Goal: Task Accomplishment & Management: Complete application form

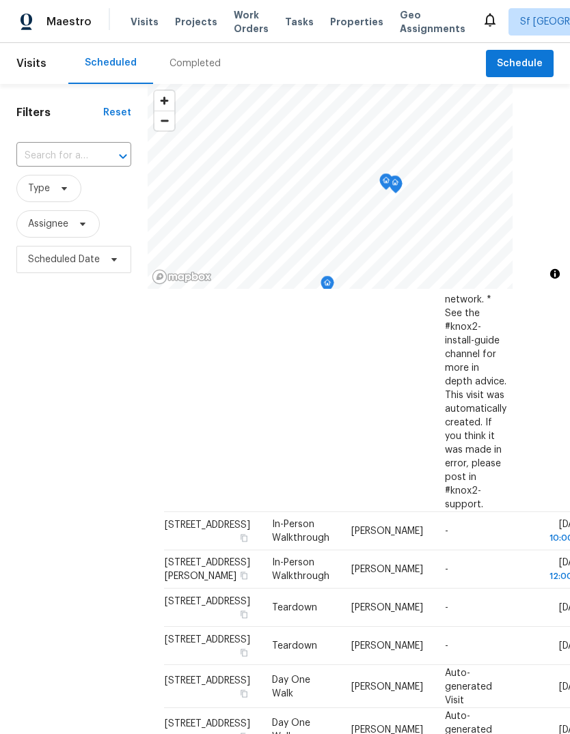
click at [184, 57] on div "Completed" at bounding box center [194, 64] width 51 height 14
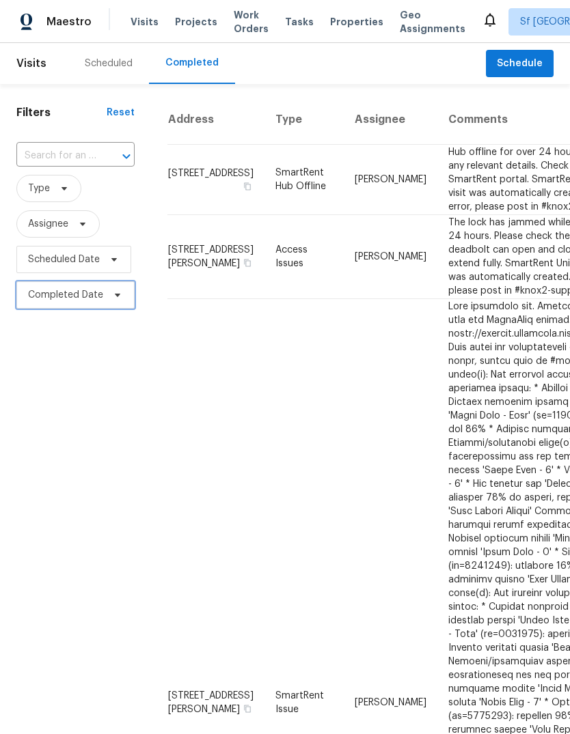
click at [108, 299] on span at bounding box center [115, 295] width 15 height 11
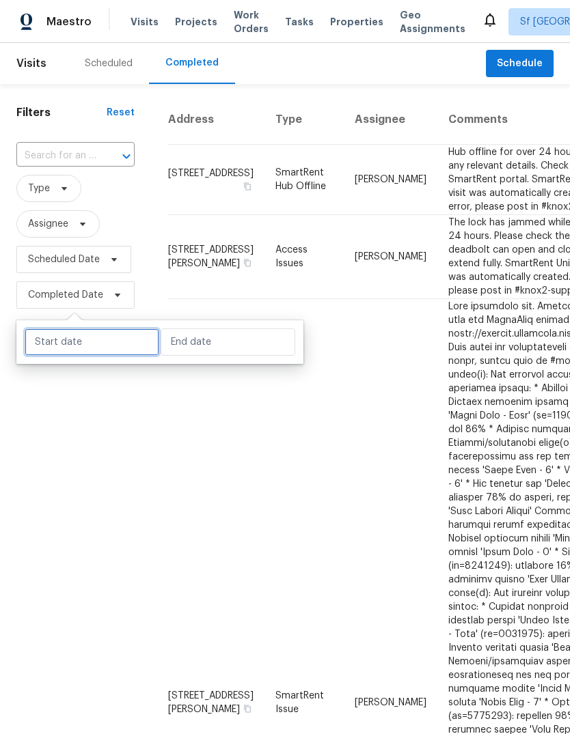
click at [122, 347] on input "text" at bounding box center [92, 341] width 135 height 27
select select "8"
select select "2025"
select select "9"
select select "2025"
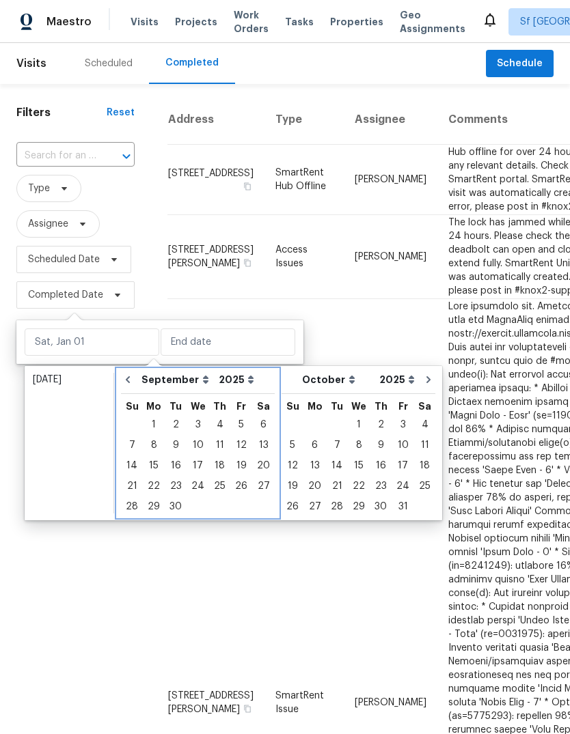
click at [129, 380] on icon "Go to previous month" at bounding box center [127, 379] width 11 height 11
select select "7"
select select "8"
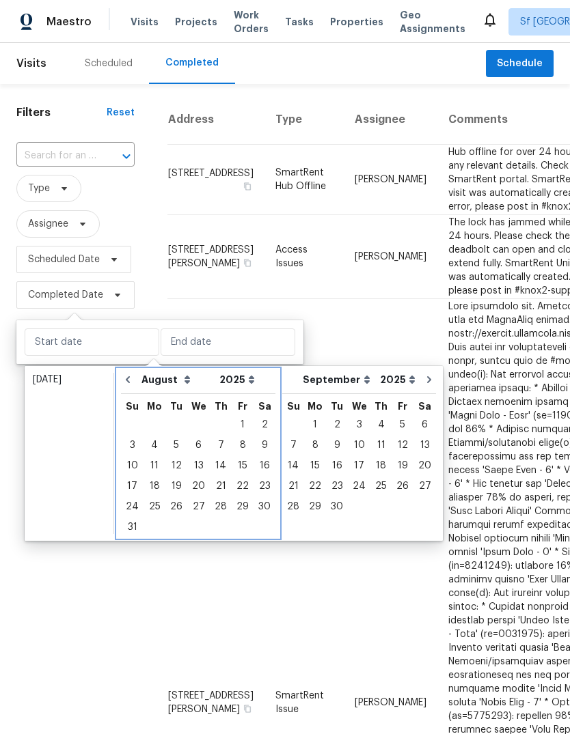
click at [128, 380] on icon "Go to previous month" at bounding box center [127, 379] width 11 height 11
select select "6"
select select "7"
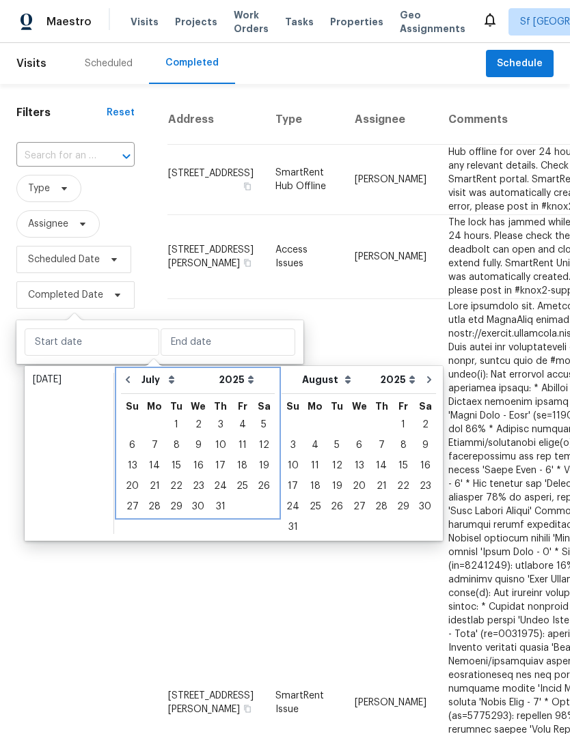
click at [130, 379] on icon "Go to previous month" at bounding box center [127, 379] width 11 height 11
select select "5"
select select "6"
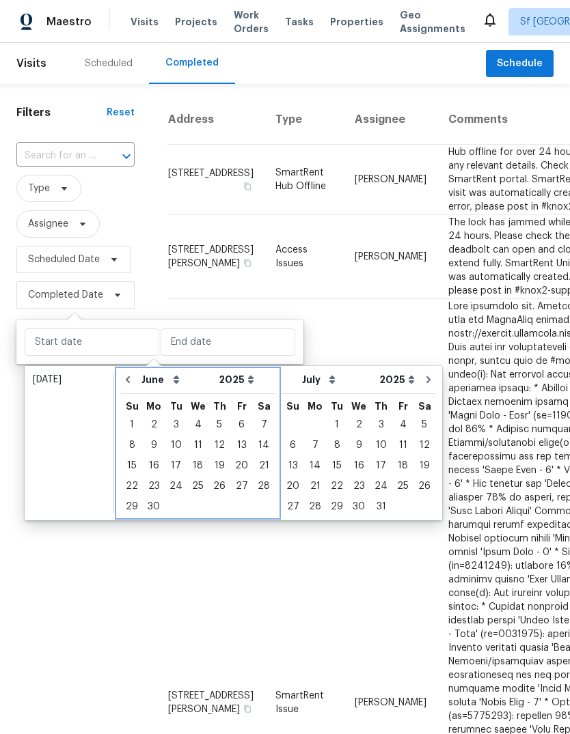
click at [129, 392] on button "Go to previous month" at bounding box center [127, 379] width 20 height 27
select select "4"
select select "5"
click at [129, 392] on button "Go to previous month" at bounding box center [127, 379] width 20 height 27
select select "3"
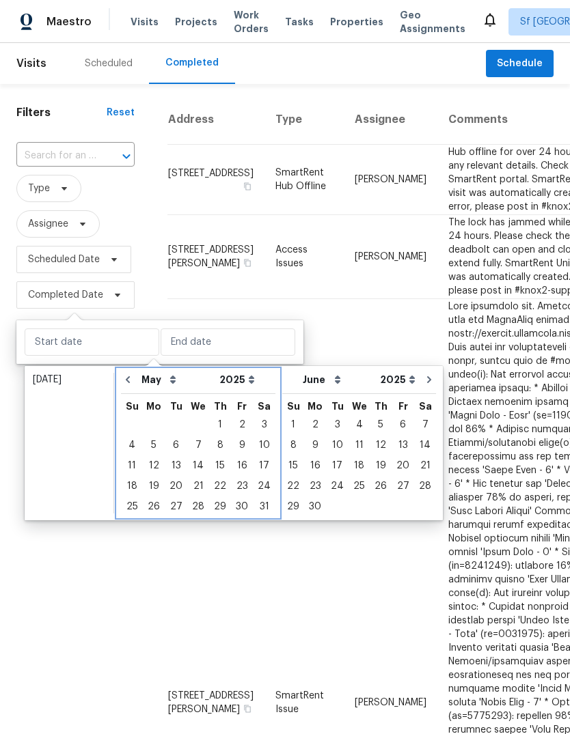
select select "4"
click at [131, 378] on icon "Go to previous month" at bounding box center [127, 379] width 11 height 11
select select "2"
select select "3"
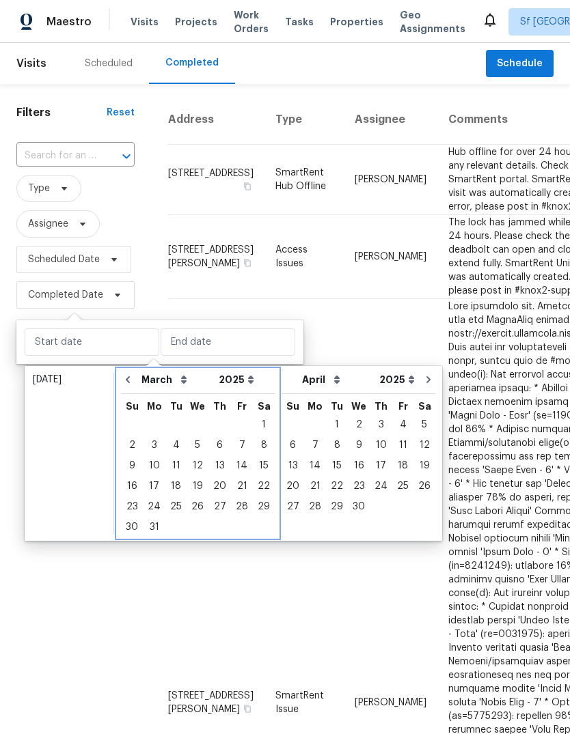
click at [135, 374] on button "Go to previous month" at bounding box center [127, 379] width 20 height 27
select select "1"
select select "2"
click at [127, 384] on icon "Go to previous month" at bounding box center [127, 379] width 11 height 11
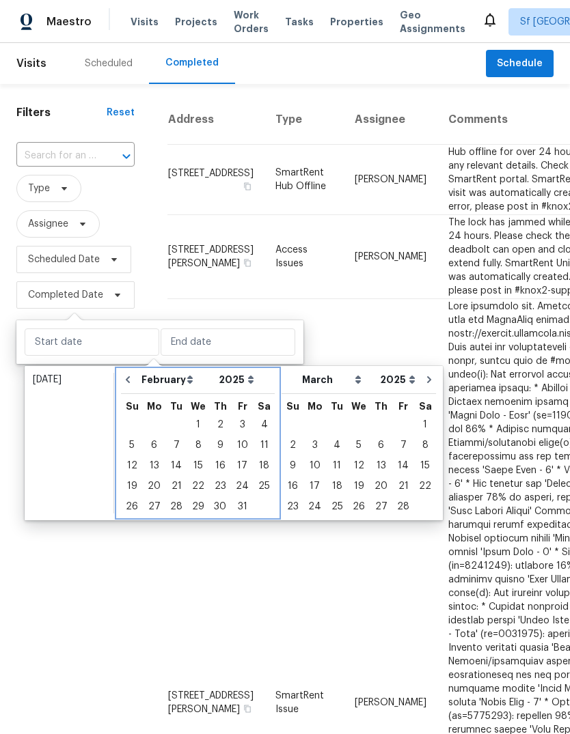
select select "0"
select select "1"
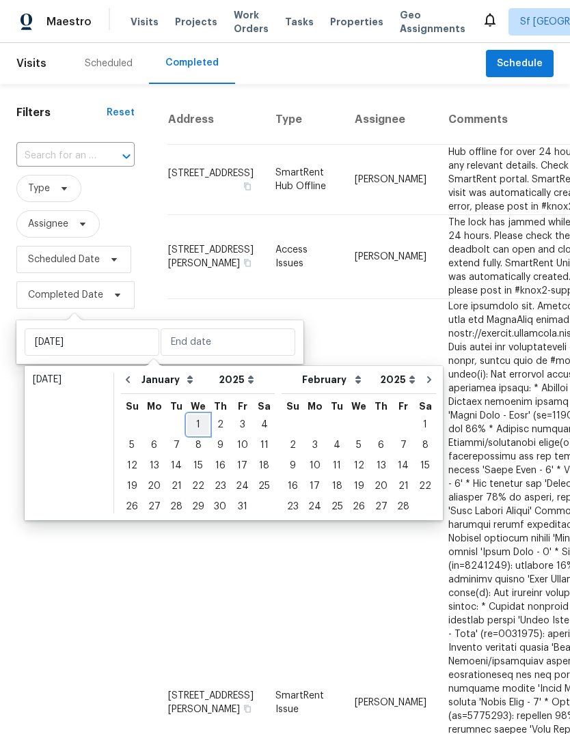
click at [201, 426] on div "1" at bounding box center [198, 424] width 22 height 19
type input "[DATE]"
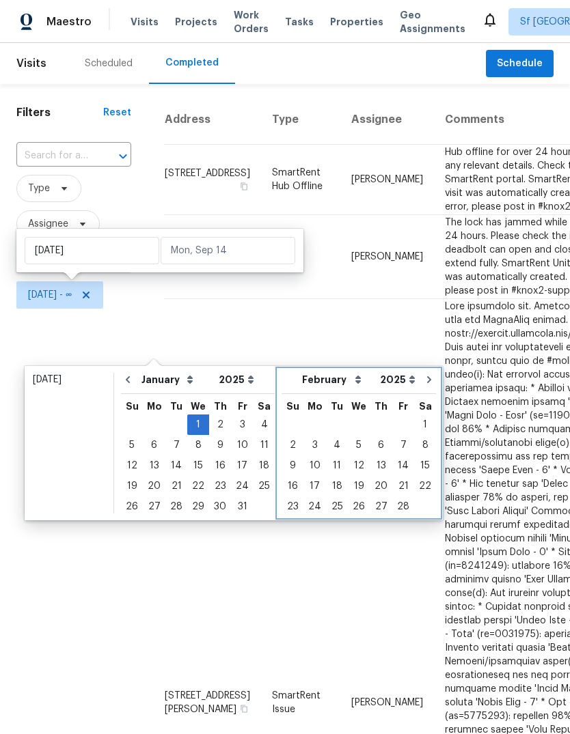
click at [420, 380] on button "Go to next month" at bounding box center [429, 379] width 20 height 27
select select "1"
select select "2"
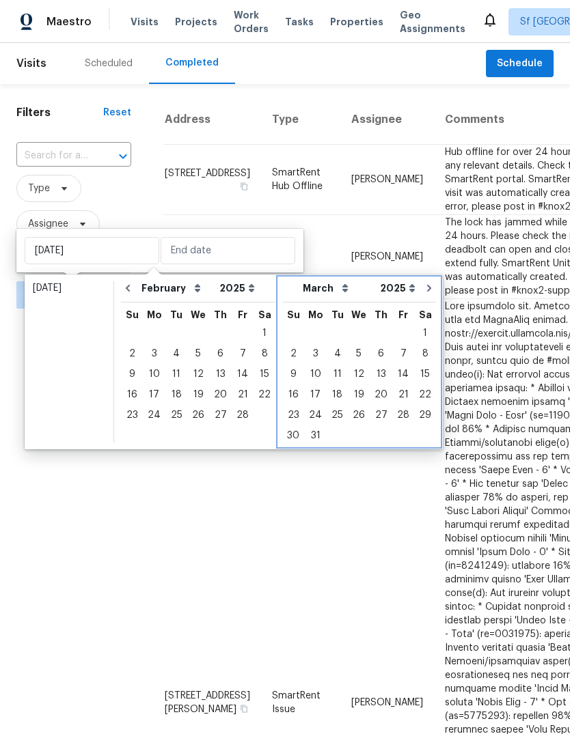
click at [427, 288] on icon "Go to next month" at bounding box center [429, 288] width 4 height 7
select select "2"
select select "3"
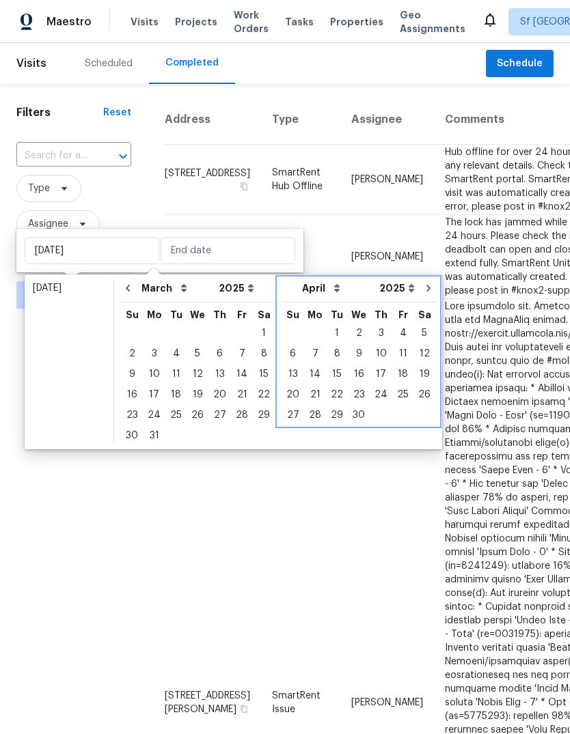
click at [423, 288] on icon "Go to next month" at bounding box center [428, 288] width 11 height 11
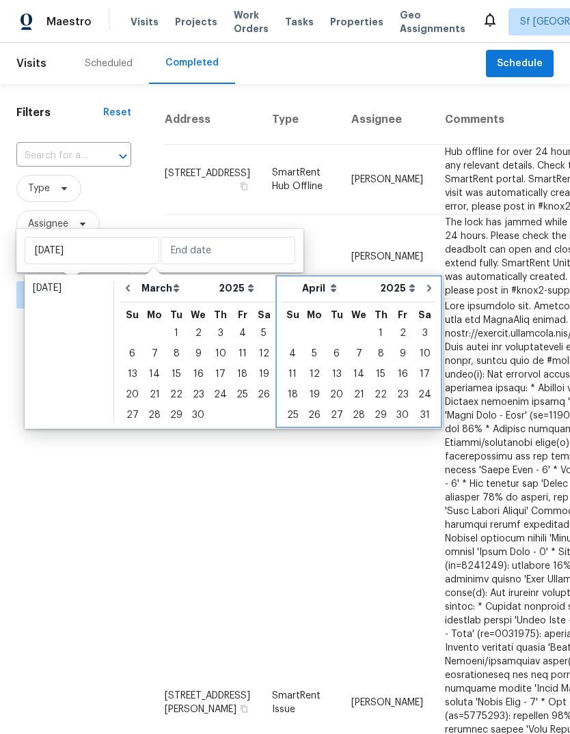
select select "3"
select select "4"
click at [423, 290] on icon "Go to next month" at bounding box center [428, 288] width 11 height 11
select select "4"
select select "5"
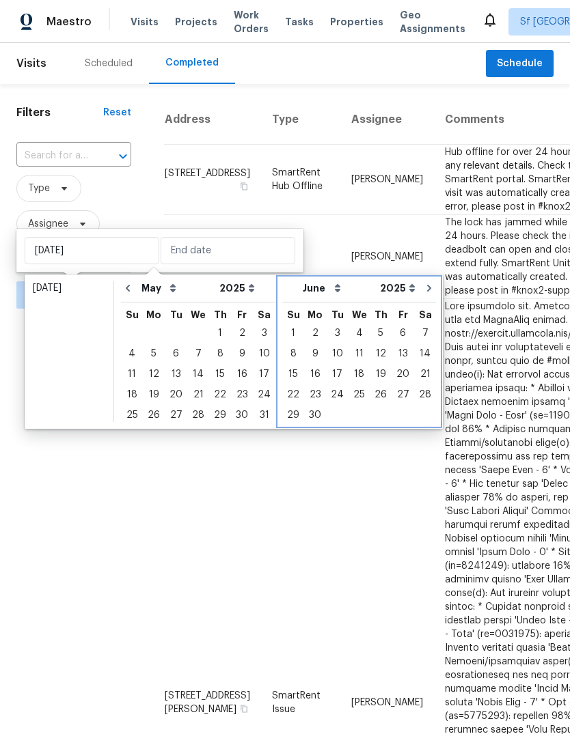
click at [423, 289] on icon "Go to next month" at bounding box center [428, 288] width 11 height 11
select select "5"
select select "6"
click at [426, 290] on icon "Go to next month" at bounding box center [428, 288] width 4 height 7
select select "6"
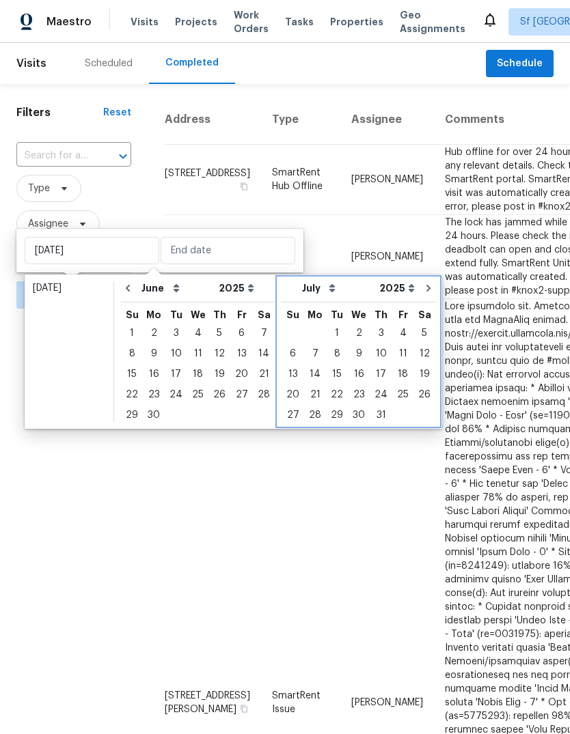
select select "7"
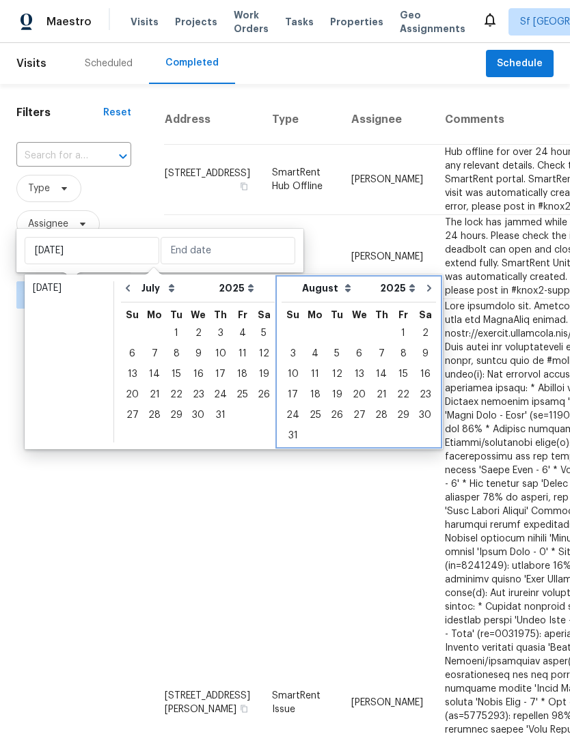
click at [427, 286] on icon "Go to next month" at bounding box center [429, 288] width 4 height 7
select select "7"
select select "8"
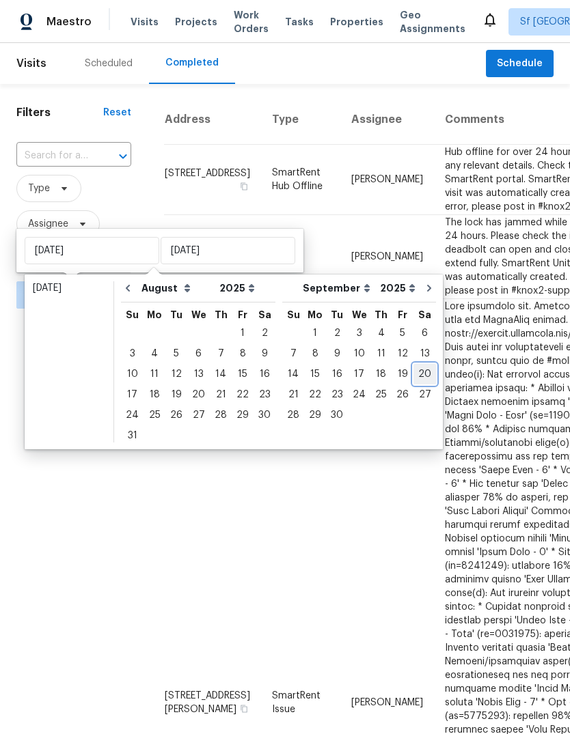
click at [417, 369] on div "20" at bounding box center [424, 374] width 23 height 19
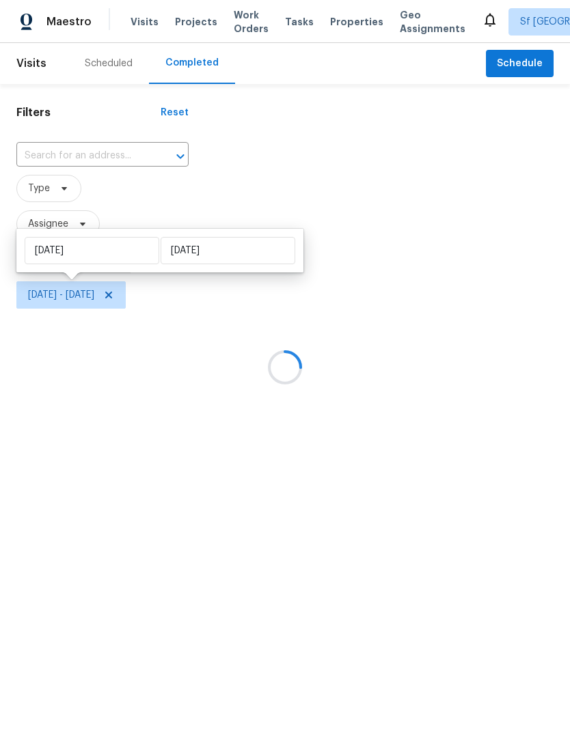
type input "[DATE]"
select select "0"
select select "1"
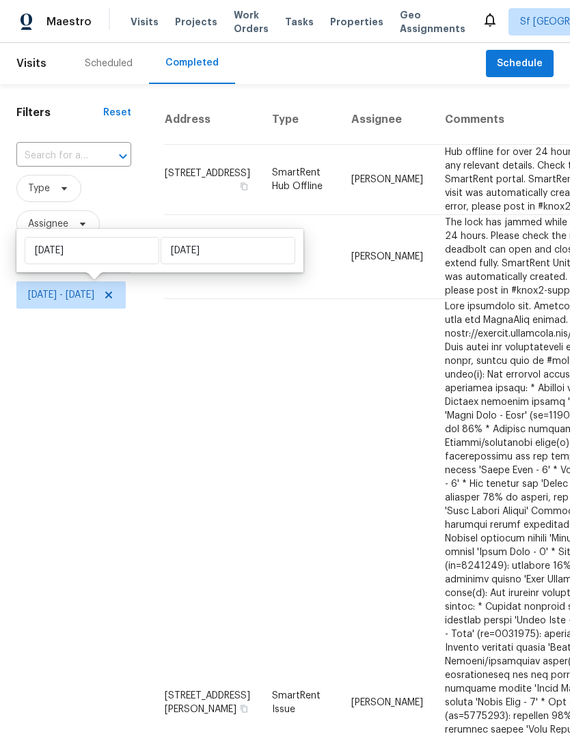
click at [125, 201] on span "Type" at bounding box center [73, 188] width 115 height 27
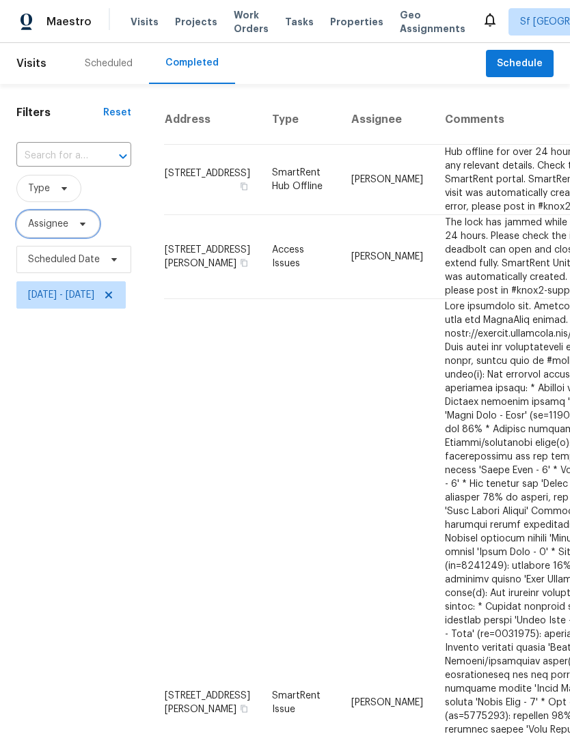
click at [77, 229] on icon at bounding box center [82, 224] width 11 height 11
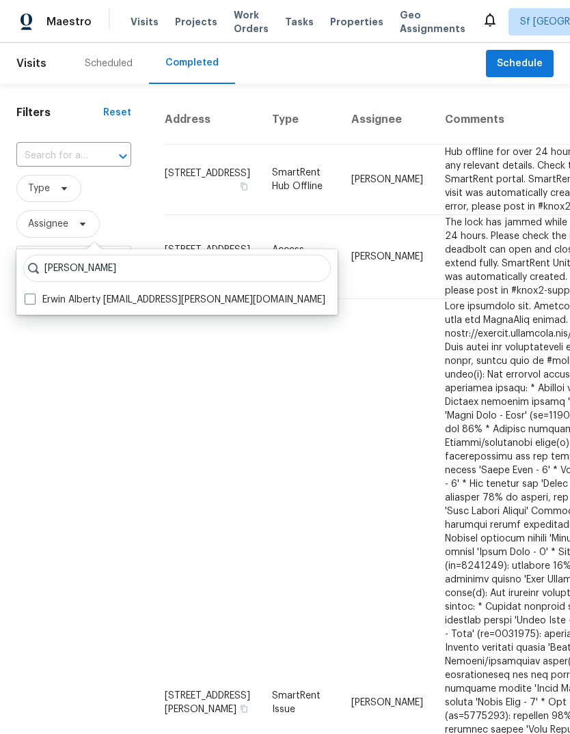
type input "[PERSON_NAME]"
click at [224, 298] on label "Erwin Alberty [EMAIL_ADDRESS][PERSON_NAME][DOMAIN_NAME]" at bounding box center [175, 300] width 300 height 14
click at [33, 298] on input "Erwin Alberty [EMAIL_ADDRESS][PERSON_NAME][DOMAIN_NAME]" at bounding box center [29, 297] width 9 height 9
checkbox input "true"
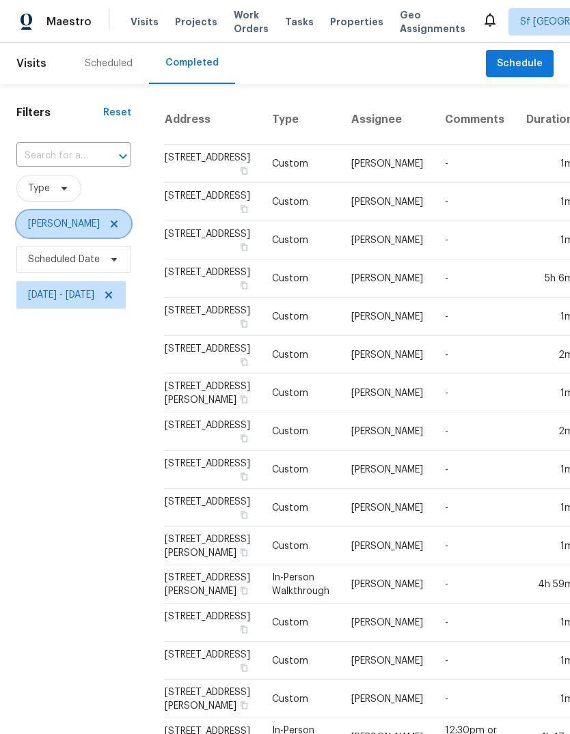
click at [109, 225] on icon at bounding box center [114, 224] width 11 height 11
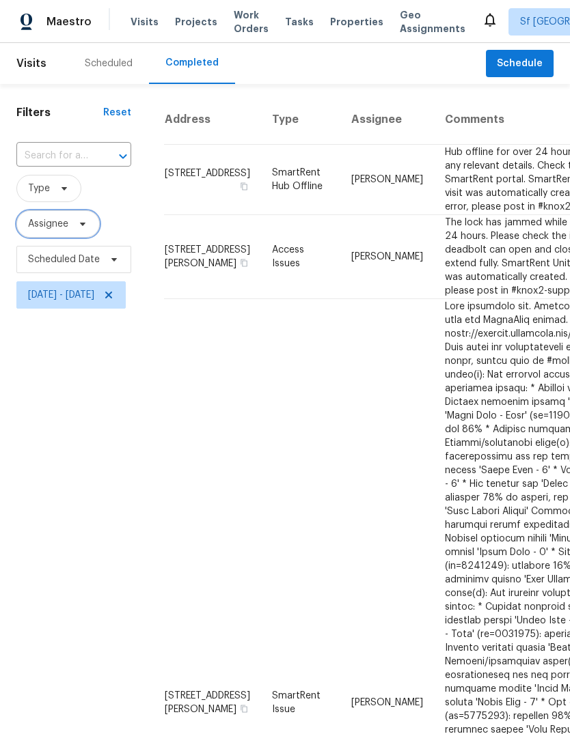
click at [82, 225] on icon at bounding box center [82, 224] width 5 height 3
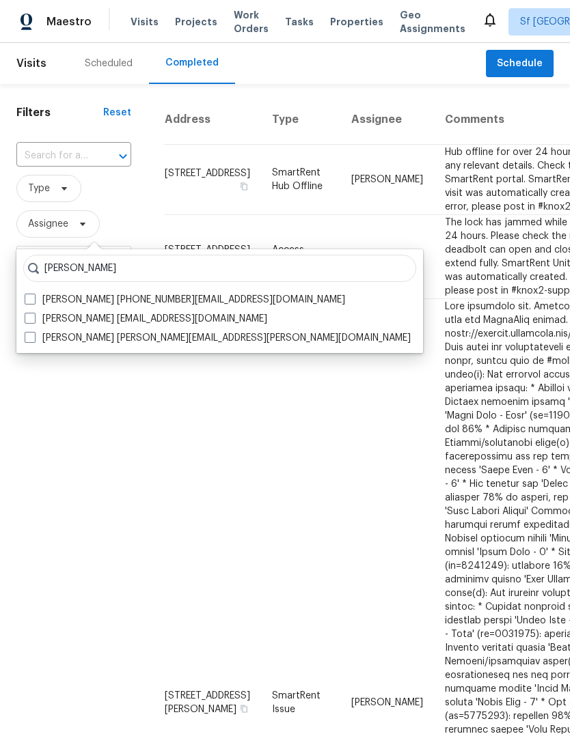
type input "[PERSON_NAME]"
click at [145, 341] on label "[PERSON_NAME] [PERSON_NAME][EMAIL_ADDRESS][PERSON_NAME][DOMAIN_NAME]" at bounding box center [218, 338] width 386 height 14
click at [33, 340] on input "[PERSON_NAME] [PERSON_NAME][EMAIL_ADDRESS][PERSON_NAME][DOMAIN_NAME]" at bounding box center [29, 335] width 9 height 9
checkbox input "true"
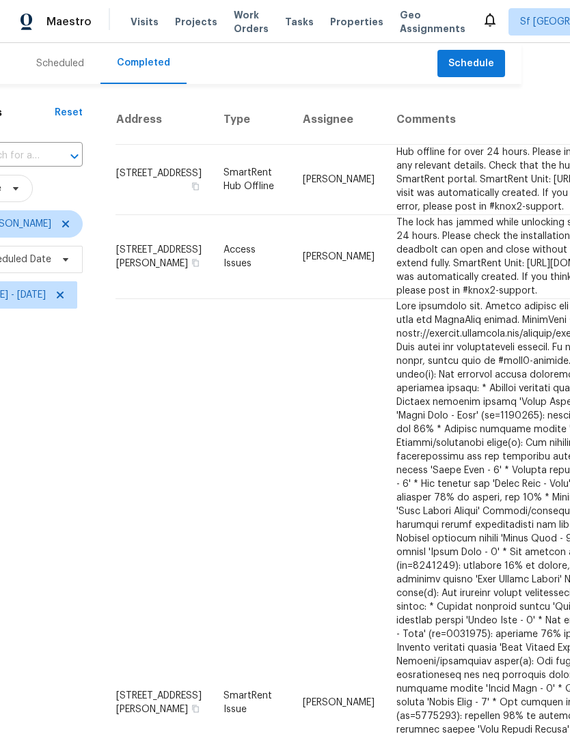
scroll to position [0, 49]
click at [65, 67] on div "Scheduled" at bounding box center [60, 64] width 48 height 14
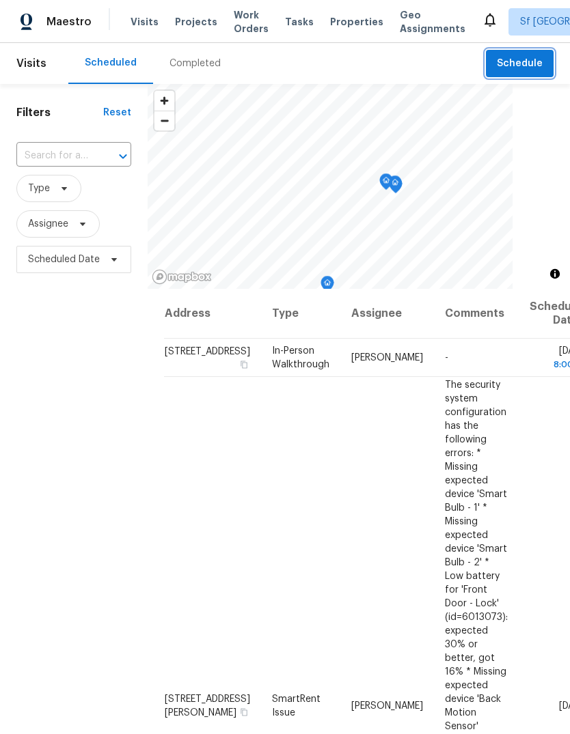
click at [525, 68] on span "Schedule" at bounding box center [519, 63] width 46 height 17
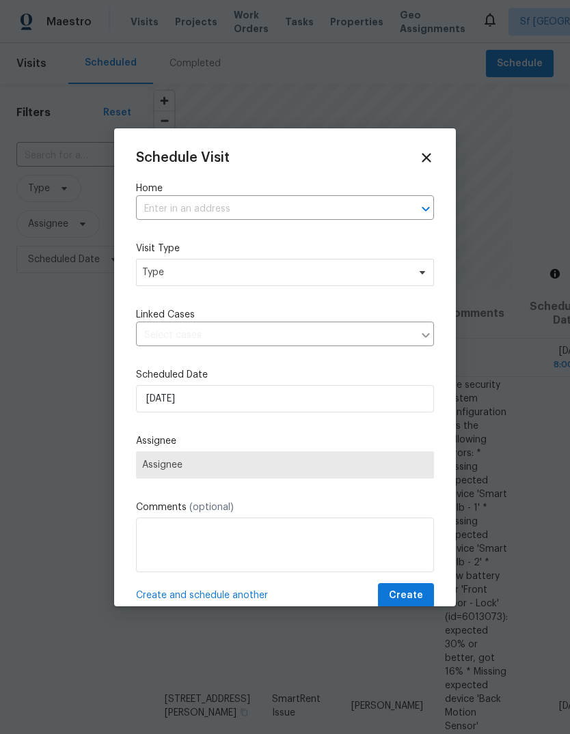
click at [241, 214] on input "text" at bounding box center [265, 209] width 259 height 21
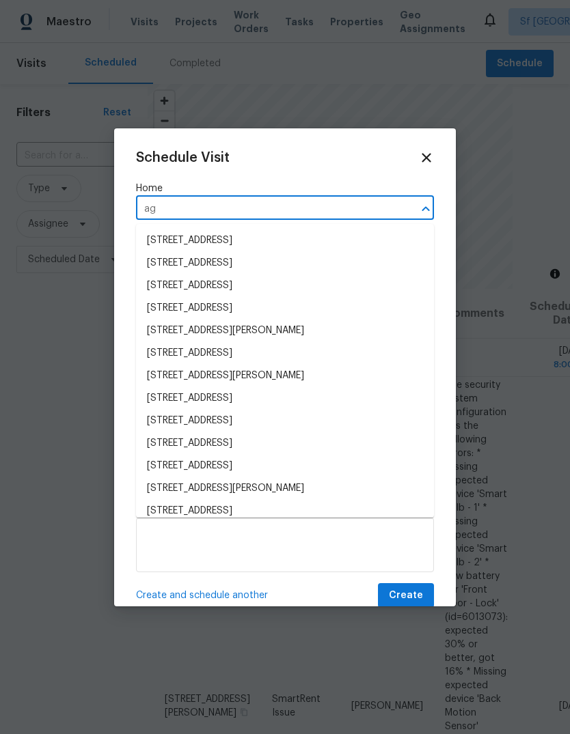
type input "agn"
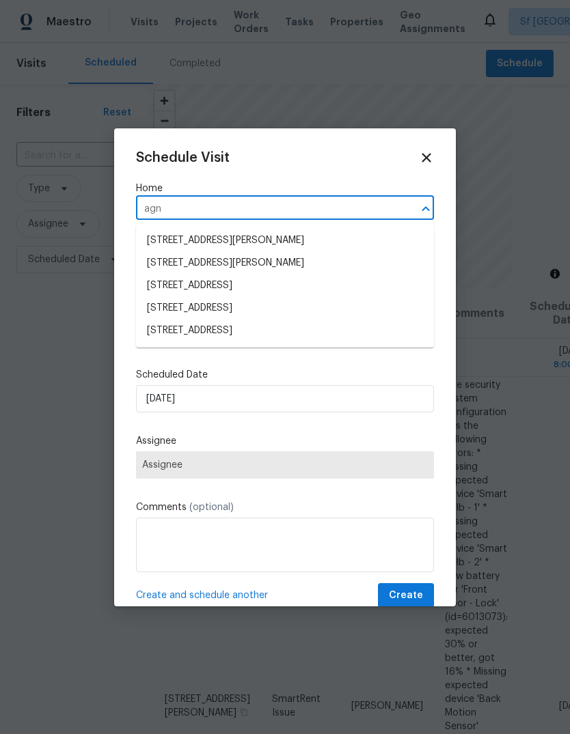
click at [281, 240] on li "[STREET_ADDRESS][PERSON_NAME]" at bounding box center [285, 240] width 298 height 23
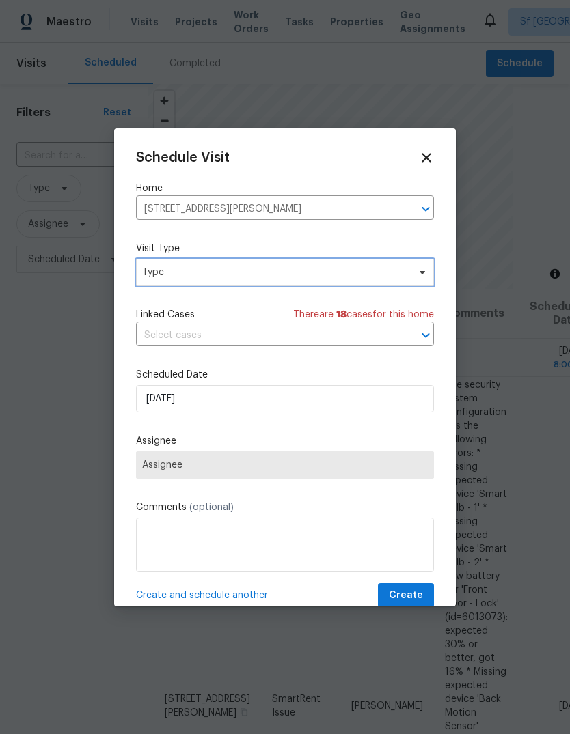
click at [216, 279] on span "Type" at bounding box center [275, 273] width 266 height 14
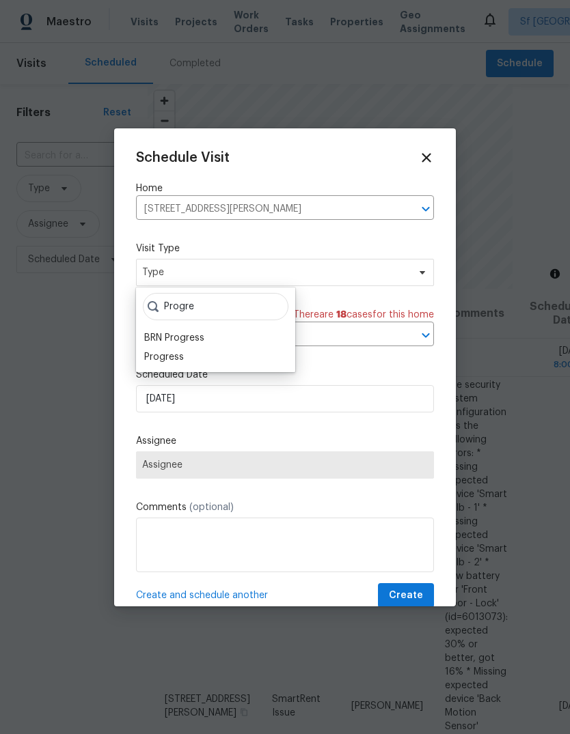
type input "Progre"
click at [182, 360] on div "Progress" at bounding box center [164, 357] width 40 height 14
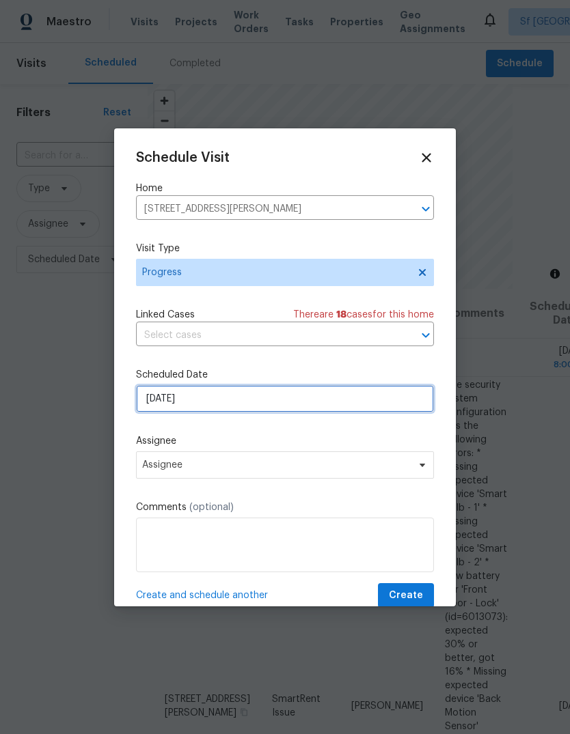
click at [206, 393] on input "[DATE]" at bounding box center [285, 398] width 298 height 27
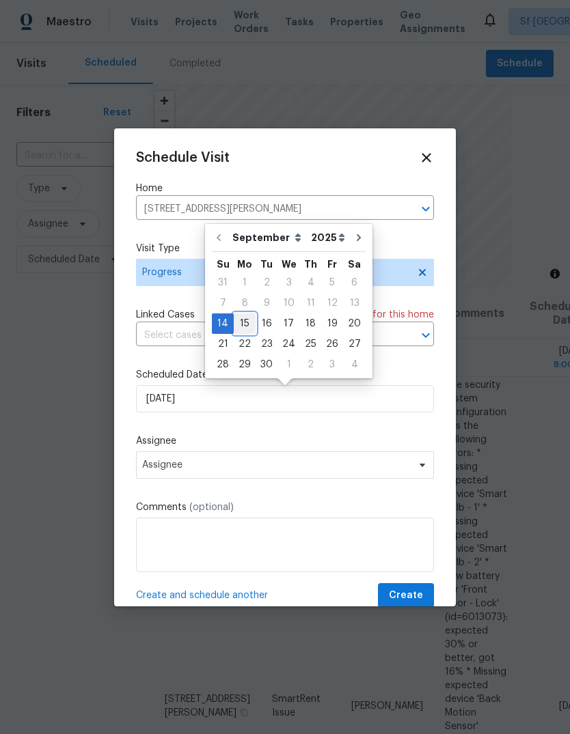
click at [243, 327] on div "15" at bounding box center [245, 323] width 22 height 19
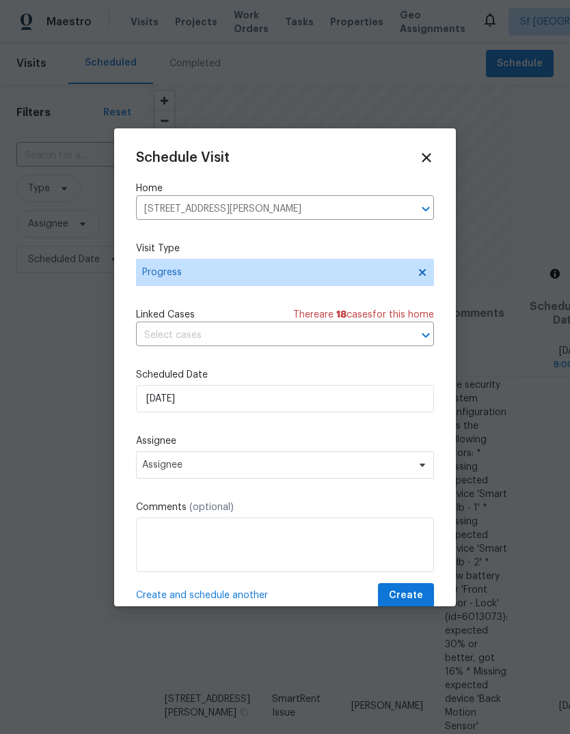
type input "[DATE]"
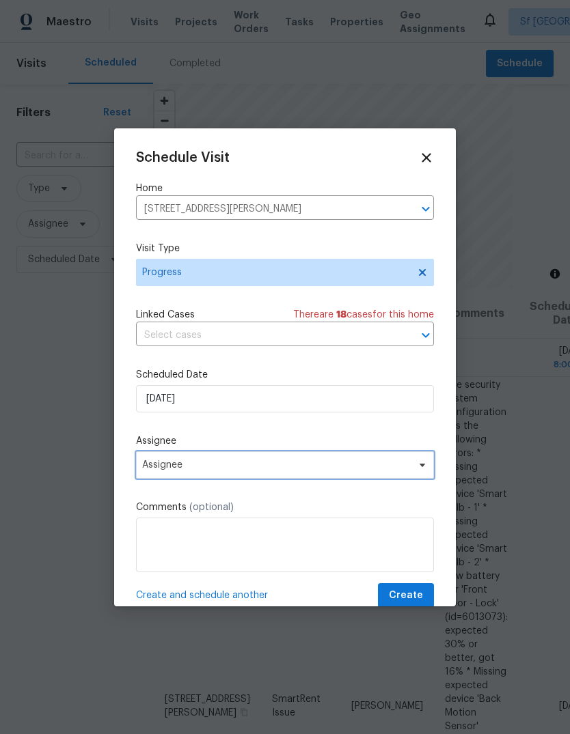
click at [180, 463] on span "Assignee" at bounding box center [276, 465] width 268 height 11
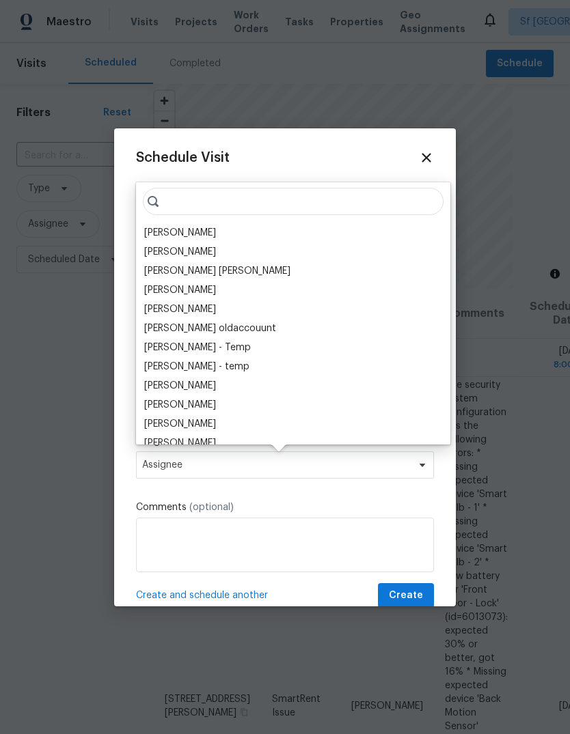
click at [195, 236] on div "[PERSON_NAME]" at bounding box center [180, 233] width 72 height 14
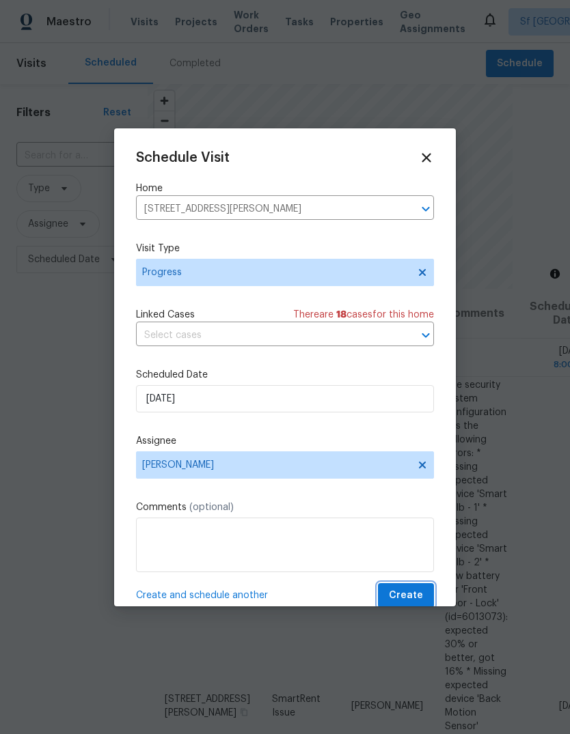
click at [413, 598] on span "Create" at bounding box center [406, 595] width 34 height 17
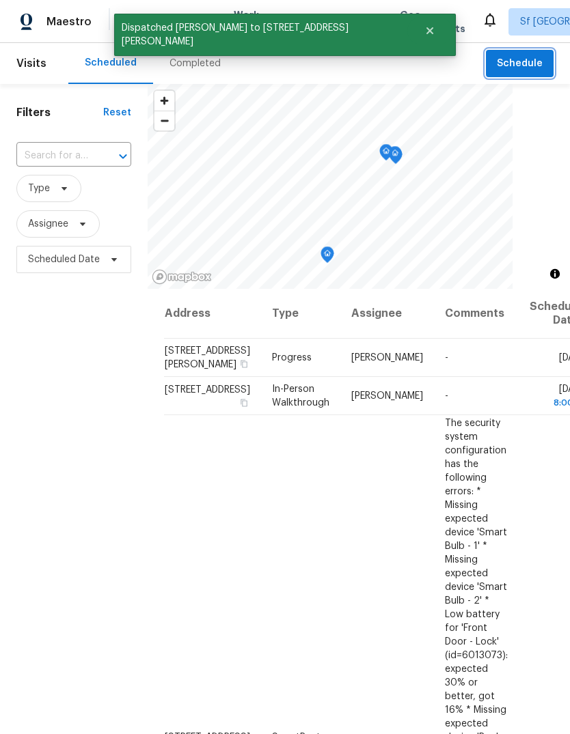
click at [520, 62] on span "Schedule" at bounding box center [519, 63] width 46 height 17
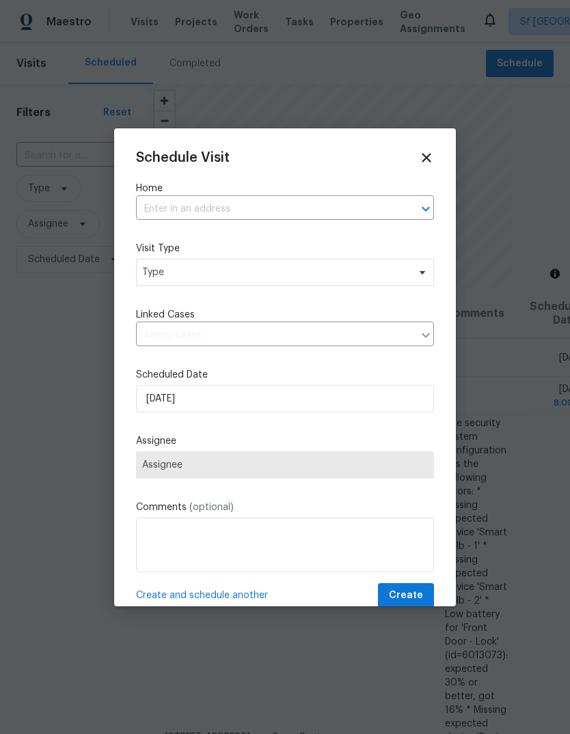
click at [237, 206] on input "text" at bounding box center [265, 209] width 259 height 21
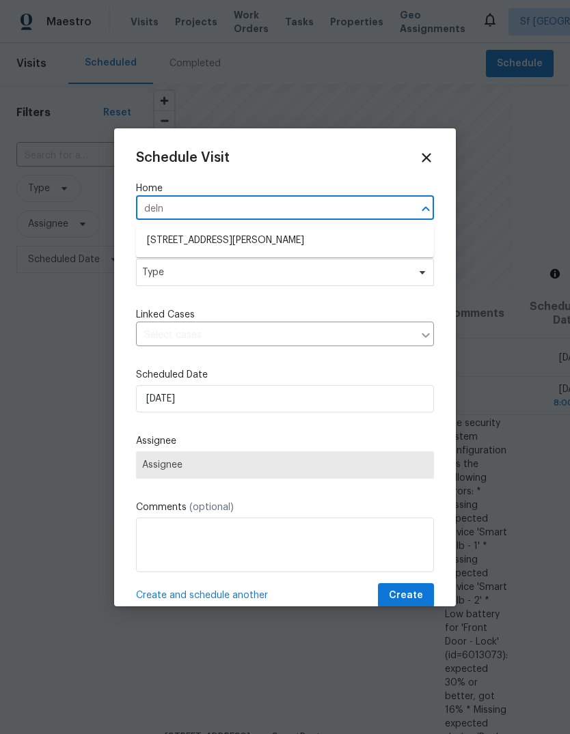
type input "[PERSON_NAME]"
click at [275, 238] on li "[STREET_ADDRESS][PERSON_NAME]" at bounding box center [285, 240] width 298 height 23
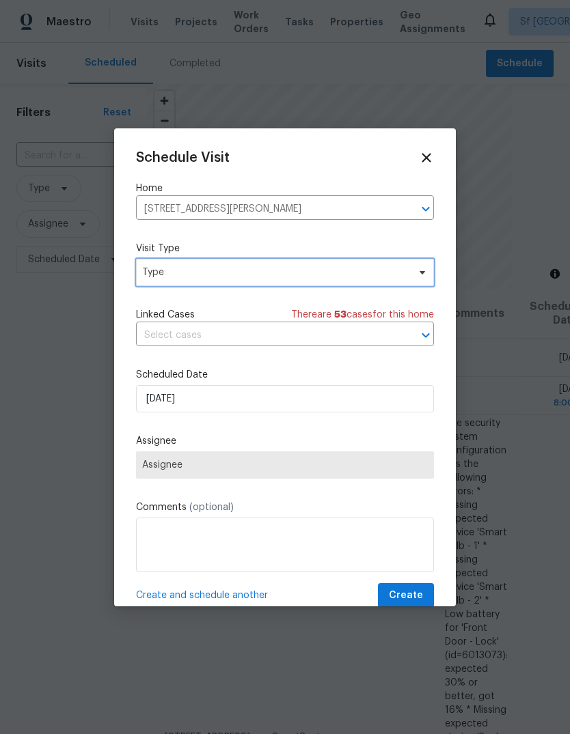
click at [217, 273] on span "Type" at bounding box center [275, 273] width 266 height 14
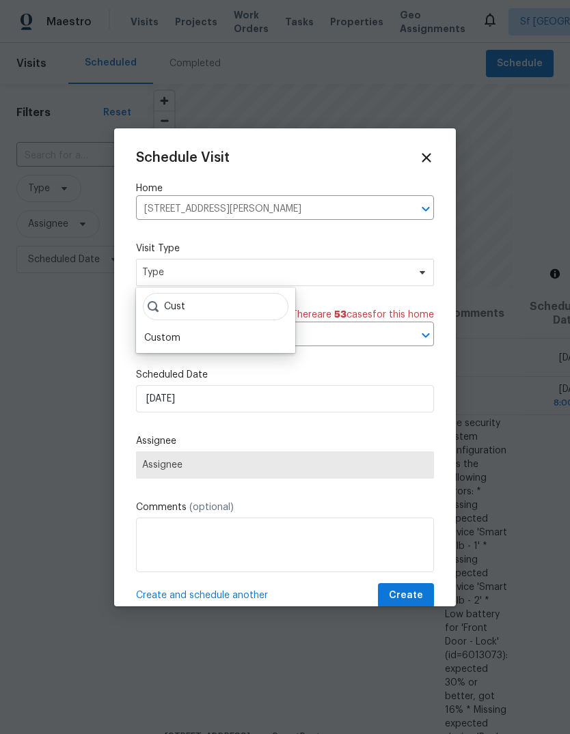
type input "Cust"
click at [176, 341] on div "Custom" at bounding box center [162, 338] width 36 height 14
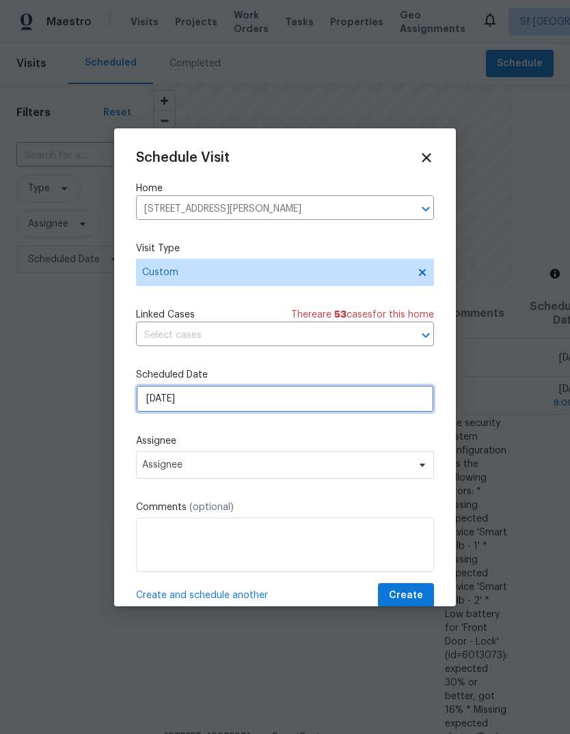
click at [193, 389] on input "[DATE]" at bounding box center [285, 398] width 298 height 27
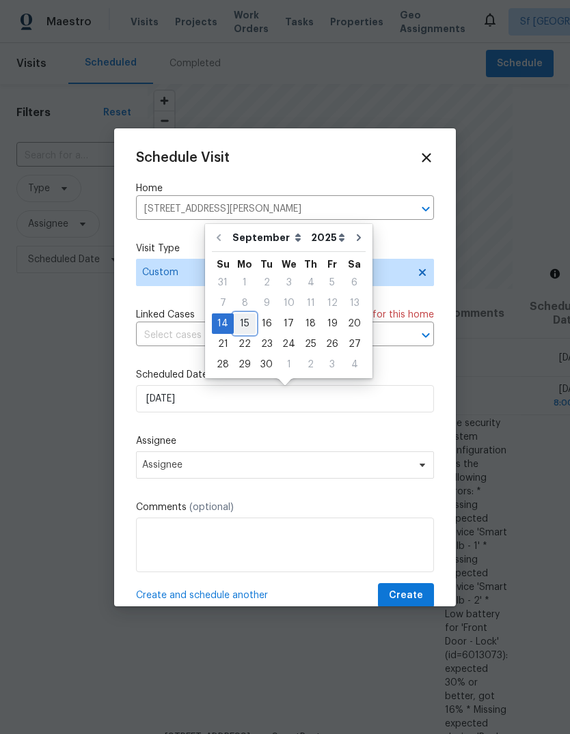
click at [250, 318] on div "15" at bounding box center [245, 323] width 22 height 19
type input "[DATE]"
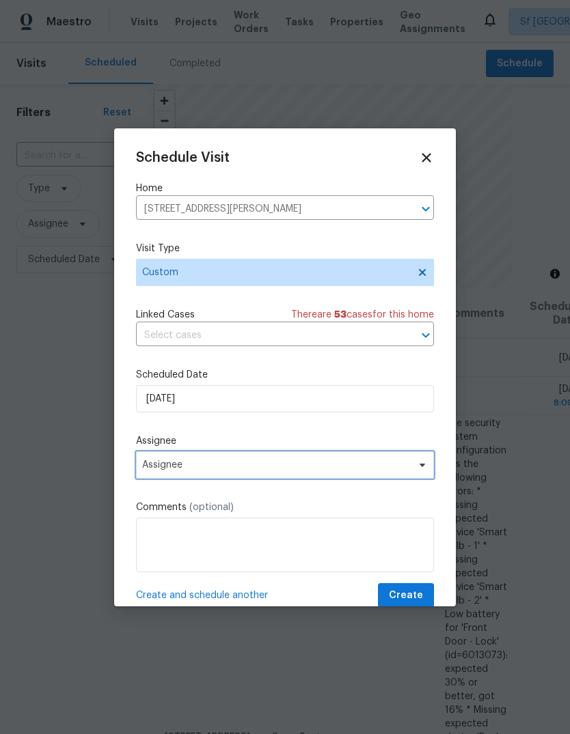
click at [184, 463] on span "Assignee" at bounding box center [276, 465] width 268 height 11
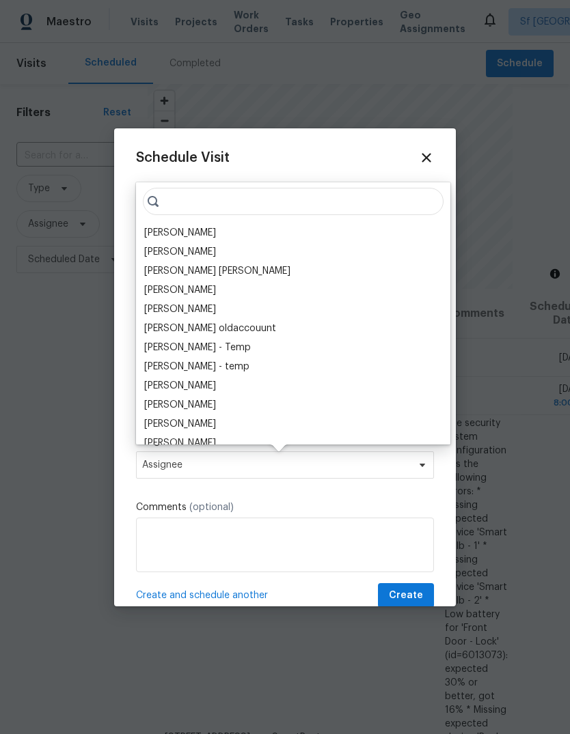
click at [192, 228] on div "[PERSON_NAME]" at bounding box center [180, 233] width 72 height 14
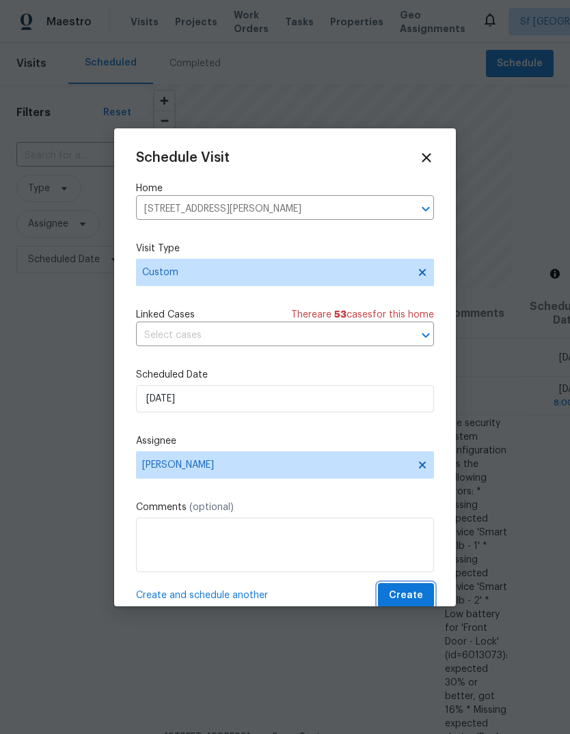
click at [406, 594] on span "Create" at bounding box center [406, 595] width 34 height 17
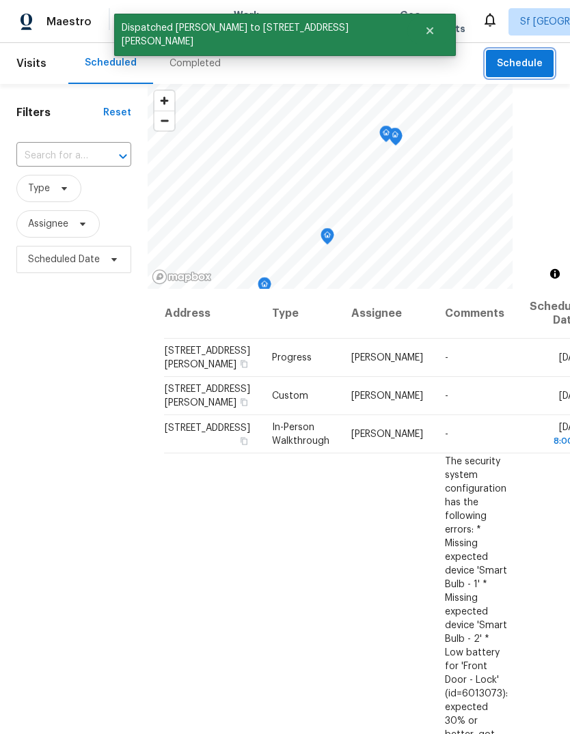
click at [521, 64] on span "Schedule" at bounding box center [519, 63] width 46 height 17
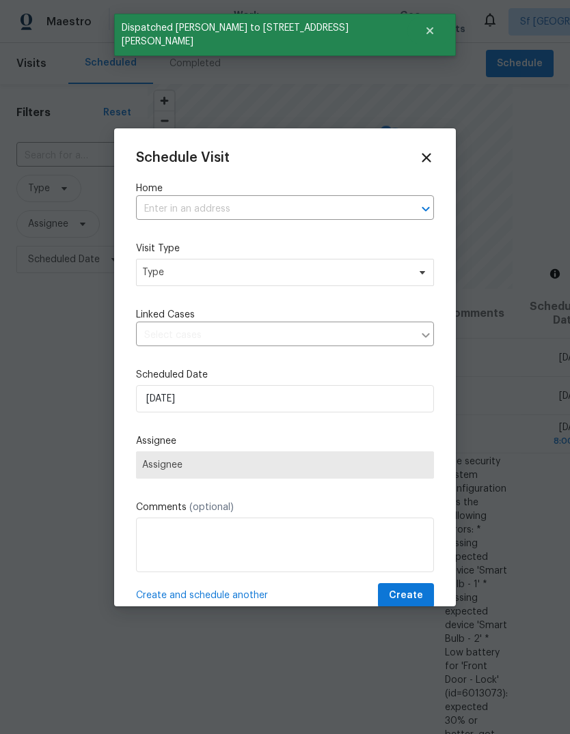
click at [219, 204] on input "text" at bounding box center [265, 209] width 259 height 21
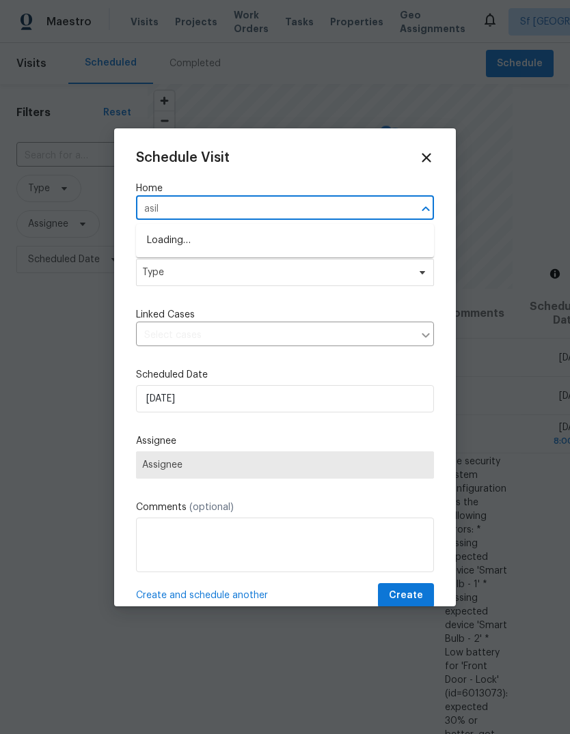
type input "asilo"
click at [254, 240] on li "[STREET_ADDRESS]" at bounding box center [285, 240] width 298 height 23
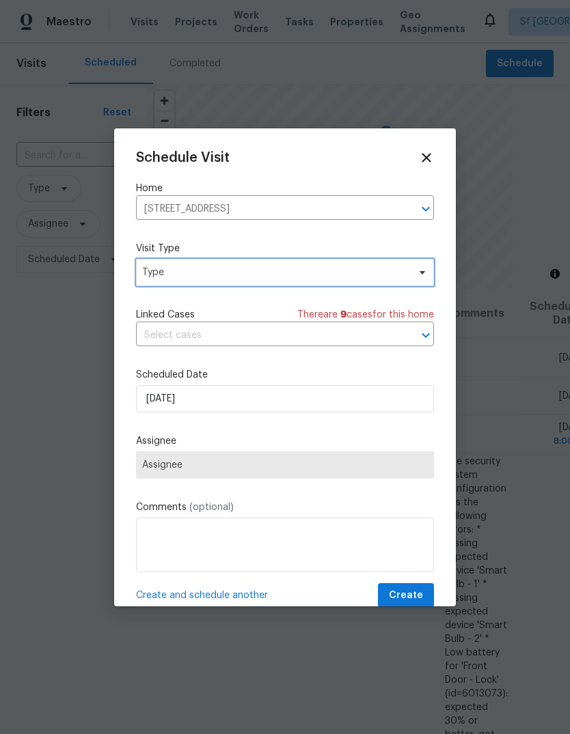
click at [176, 281] on span "Type" at bounding box center [285, 272] width 298 height 27
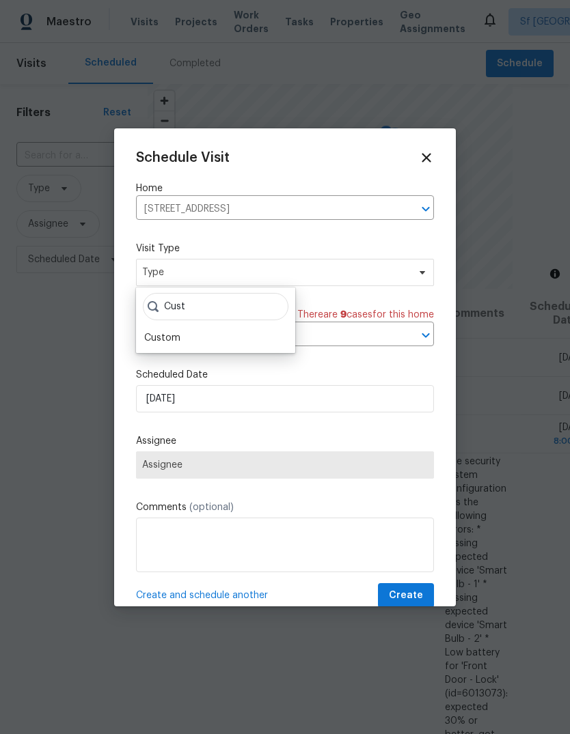
type input "Cust"
click at [165, 339] on div "Custom" at bounding box center [162, 338] width 36 height 14
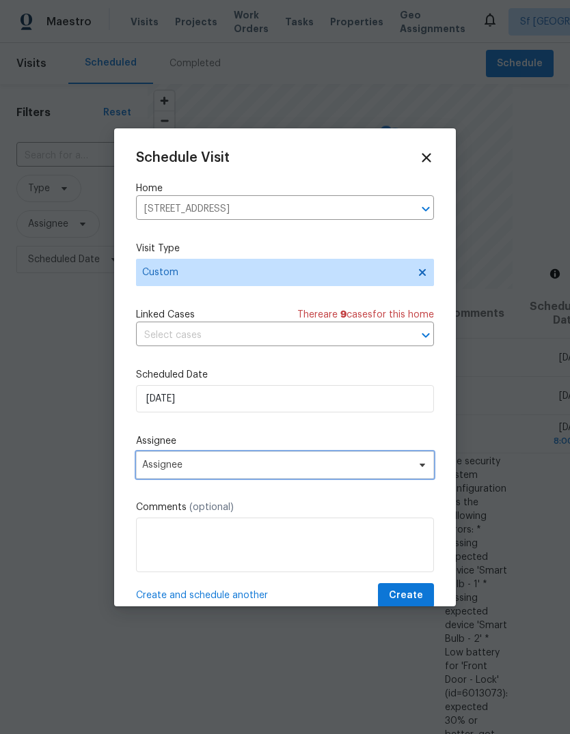
click at [166, 464] on span "Assignee" at bounding box center [276, 465] width 268 height 11
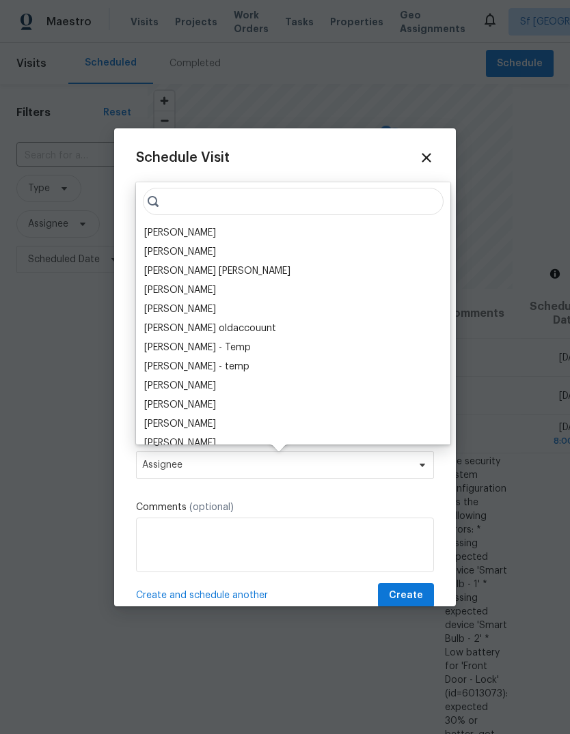
click at [194, 237] on div "[PERSON_NAME]" at bounding box center [180, 233] width 72 height 14
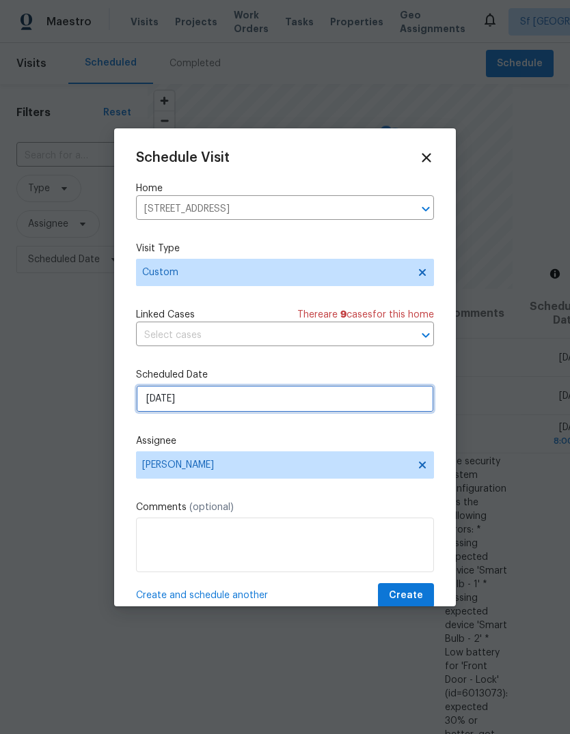
click at [188, 404] on input "[DATE]" at bounding box center [285, 398] width 298 height 27
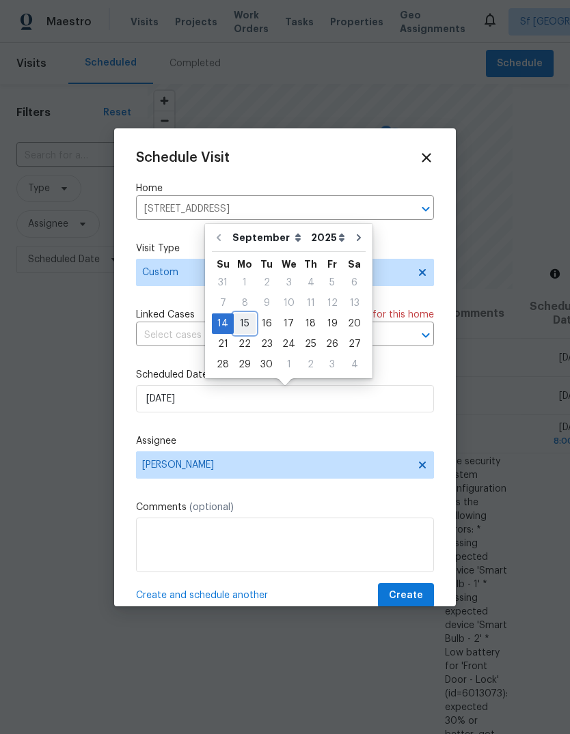
click at [250, 324] on div "15" at bounding box center [245, 323] width 22 height 19
type input "[DATE]"
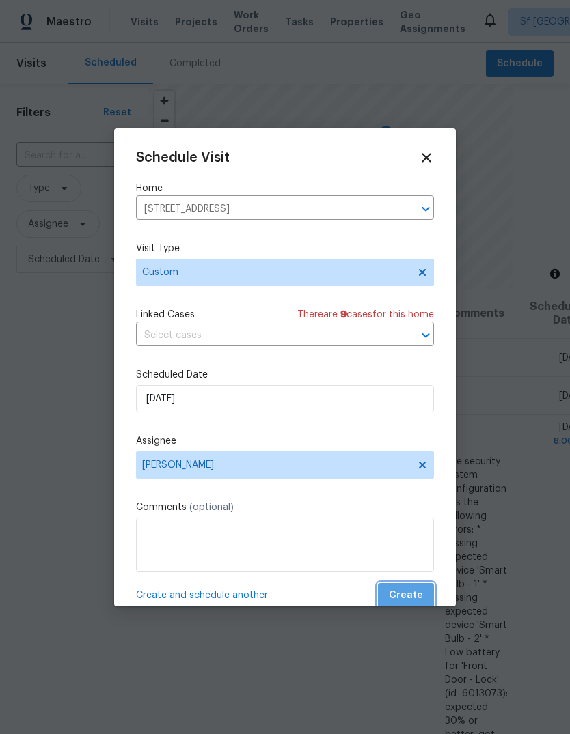
click at [410, 596] on span "Create" at bounding box center [406, 595] width 34 height 17
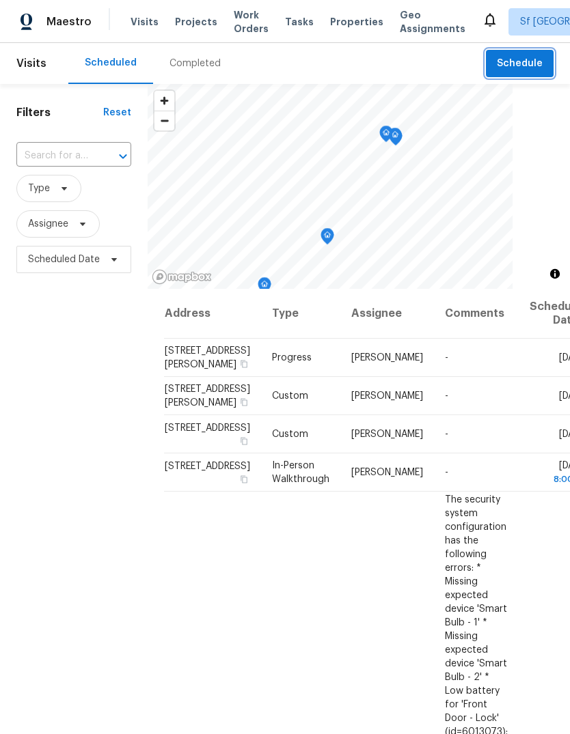
click at [525, 68] on span "Schedule" at bounding box center [519, 63] width 46 height 17
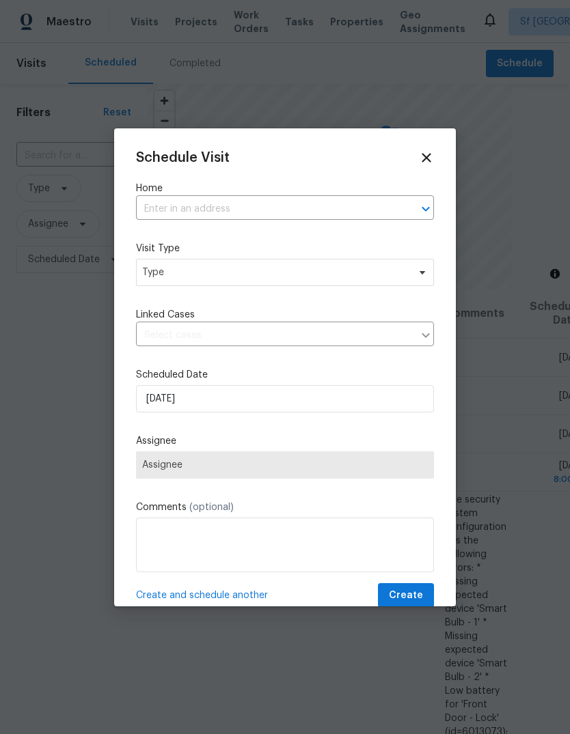
click at [262, 206] on input "text" at bounding box center [265, 209] width 259 height 21
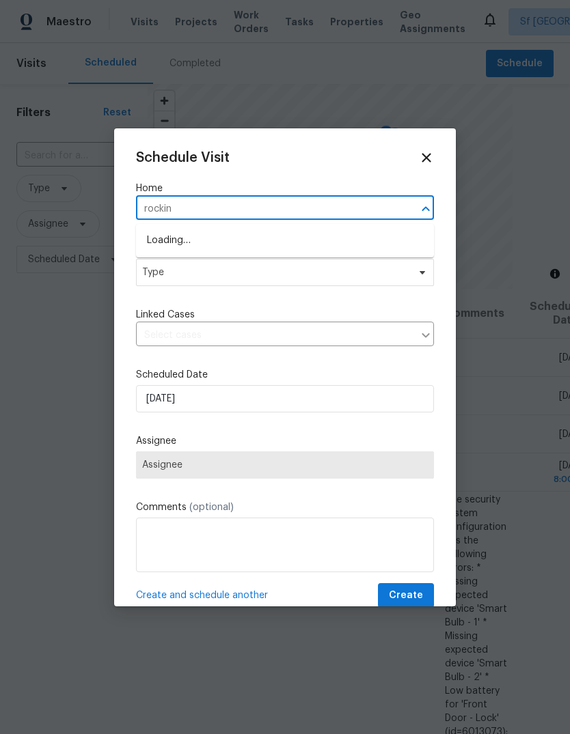
type input "rocking"
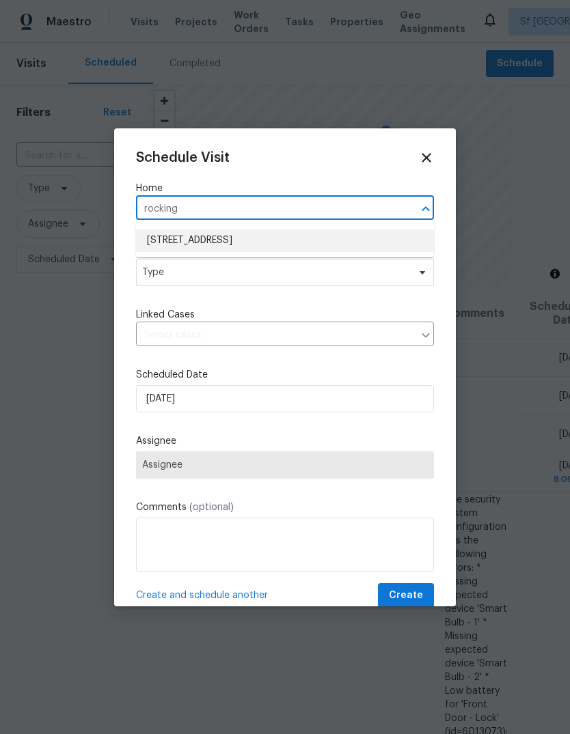
click at [294, 239] on li "[STREET_ADDRESS]" at bounding box center [285, 240] width 298 height 23
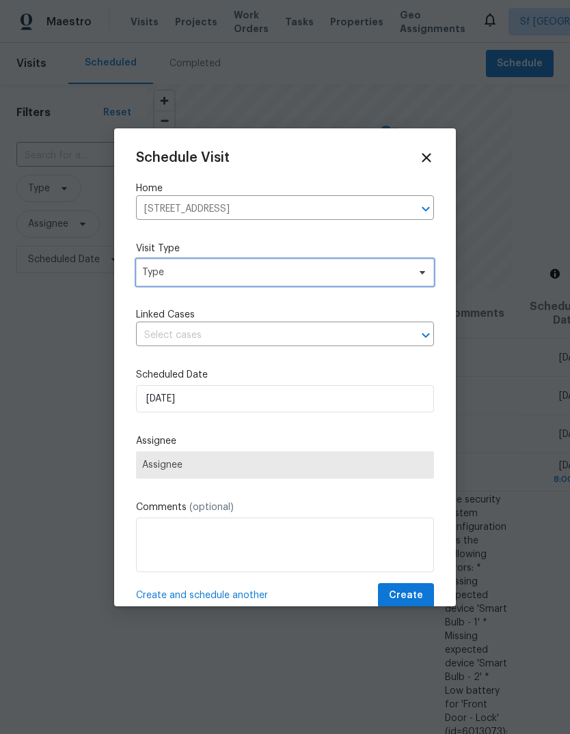
click at [210, 274] on span "Type" at bounding box center [275, 273] width 266 height 14
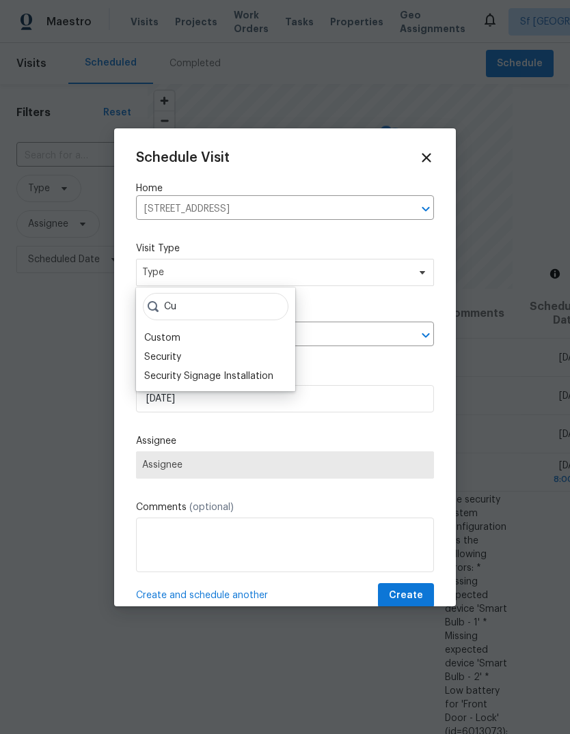
type input "Cu"
click at [186, 339] on div "Custom" at bounding box center [215, 337] width 151 height 19
click at [175, 340] on div "Custom" at bounding box center [162, 338] width 36 height 14
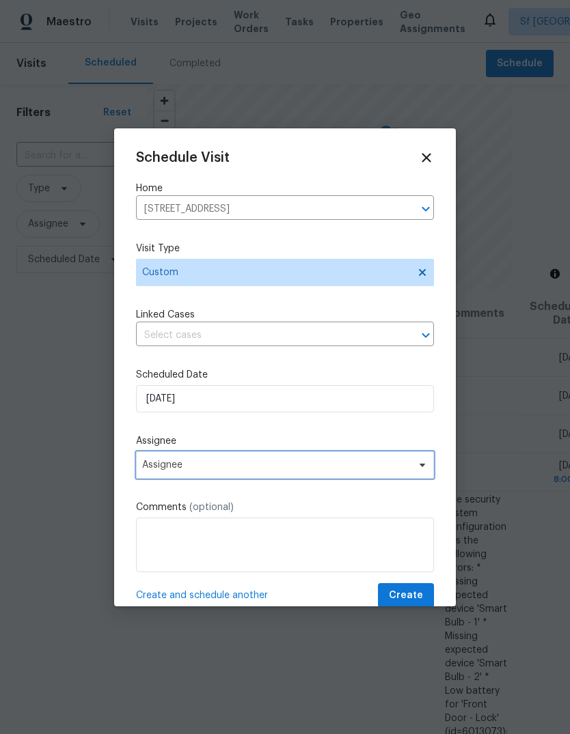
click at [173, 469] on span "Assignee" at bounding box center [276, 465] width 268 height 11
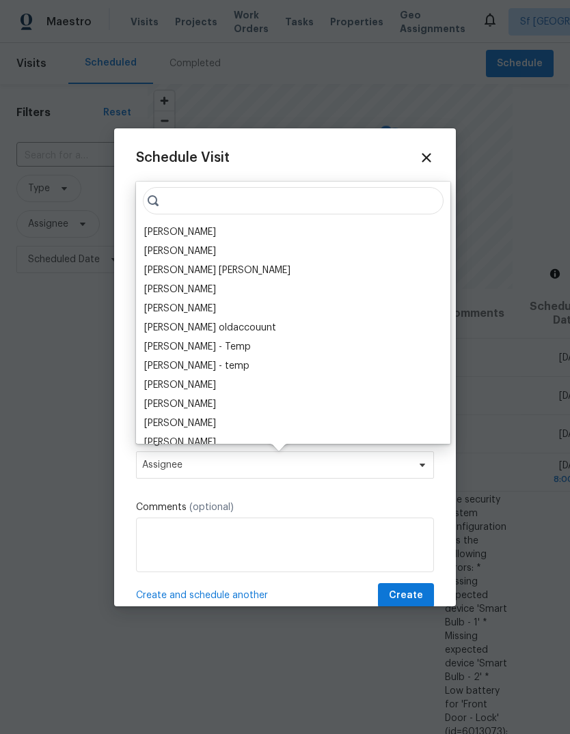
click at [192, 231] on div "[PERSON_NAME]" at bounding box center [180, 232] width 72 height 14
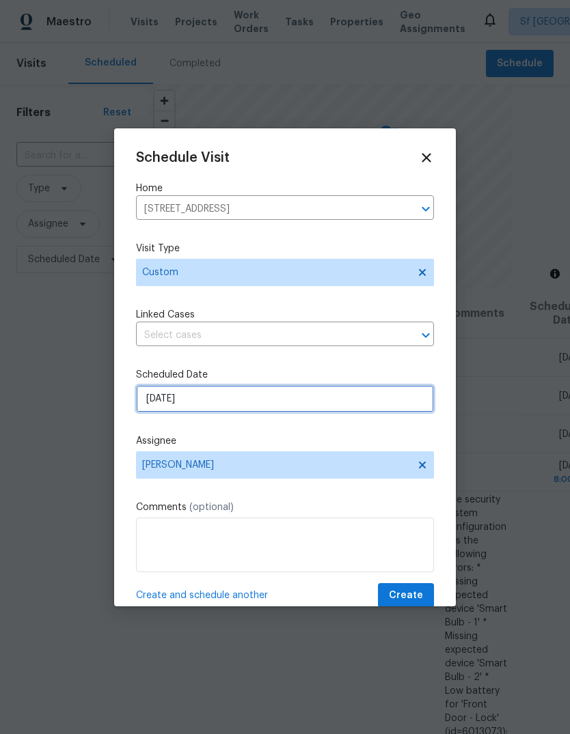
click at [182, 403] on input "[DATE]" at bounding box center [285, 398] width 298 height 27
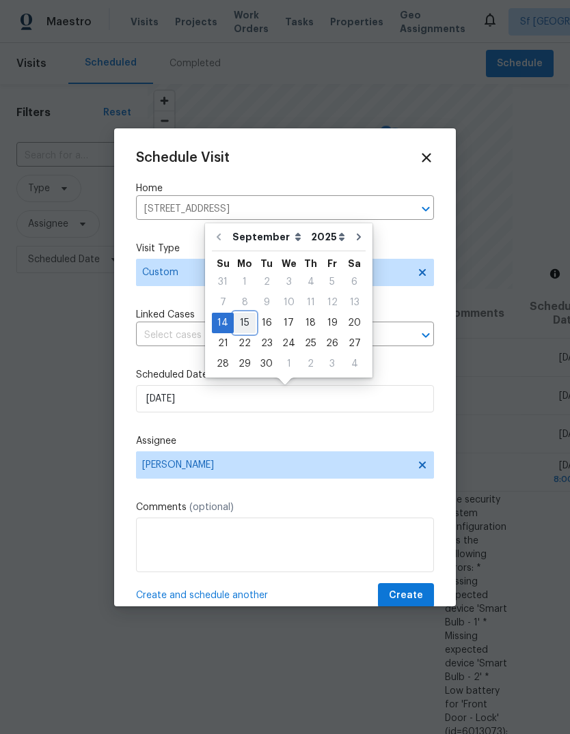
click at [247, 324] on div "15" at bounding box center [245, 322] width 22 height 19
type input "[DATE]"
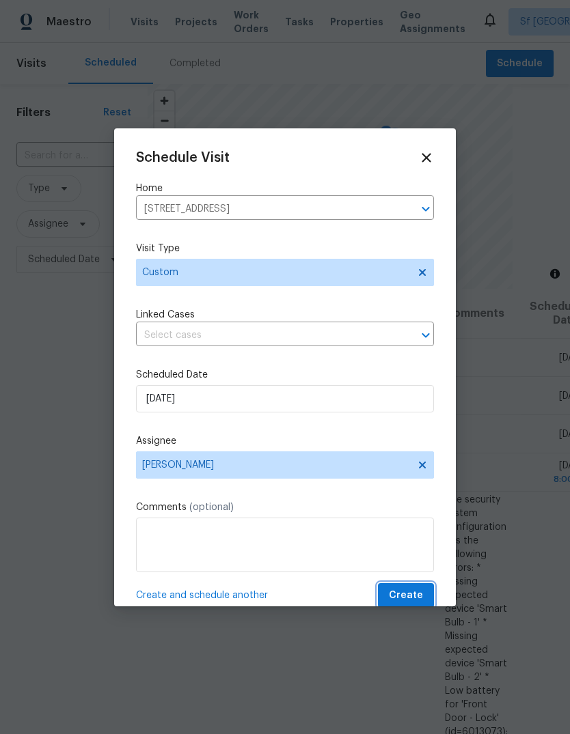
click at [410, 595] on span "Create" at bounding box center [406, 595] width 34 height 17
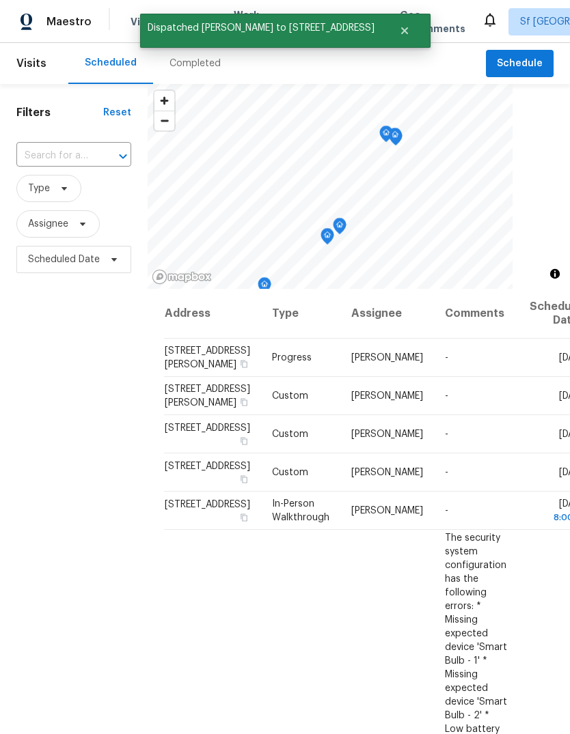
click at [116, 585] on div "Filters Reset ​ Type Assignee Scheduled Date" at bounding box center [73, 480] width 147 height 792
click at [124, 573] on div "Filters Reset ​ Type Assignee Scheduled Date" at bounding box center [73, 480] width 147 height 792
